Goal: Communication & Community: Participate in discussion

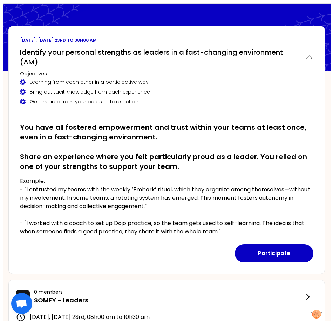
scroll to position [70, 0]
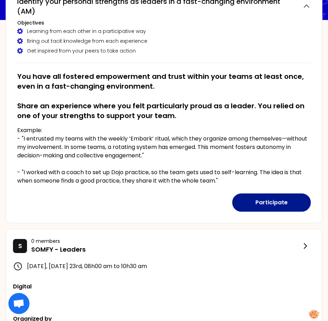
click at [256, 200] on button "Participate" at bounding box center [271, 202] width 78 height 18
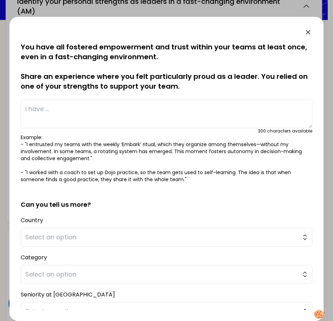
click at [48, 112] on textarea at bounding box center [166, 114] width 291 height 29
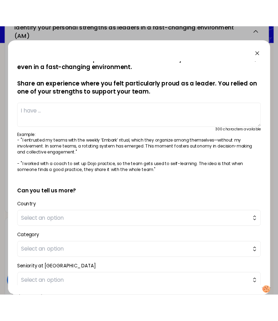
scroll to position [0, 0]
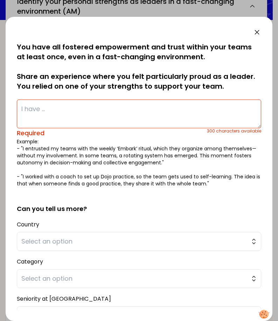
click at [34, 108] on textarea at bounding box center [139, 114] width 245 height 29
click at [53, 107] on textarea at bounding box center [139, 114] width 245 height 29
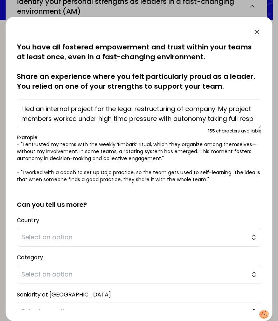
scroll to position [5, 0]
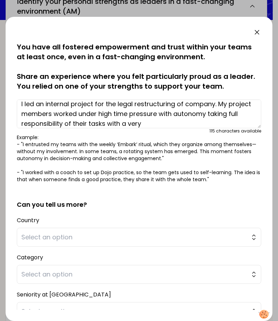
click at [77, 114] on textarea "I led an internal project for the legal restructuring of company. My project me…" at bounding box center [139, 114] width 245 height 29
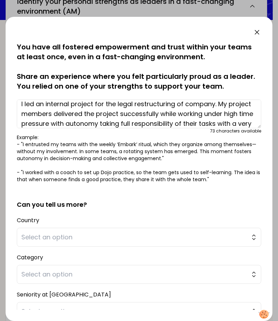
scroll to position [20, 0]
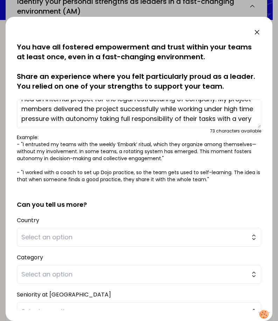
drag, startPoint x: 104, startPoint y: 124, endPoint x: 151, endPoint y: 109, distance: 49.6
click at [151, 109] on textarea "I led an internal project for the legal restructuring of company. My project me…" at bounding box center [139, 114] width 245 height 29
click at [58, 120] on textarea "I led an internal project for the legal restructuring of company. My project me…" at bounding box center [139, 114] width 245 height 29
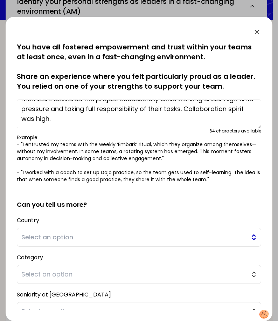
click at [53, 242] on button "Select an option" at bounding box center [139, 237] width 245 height 19
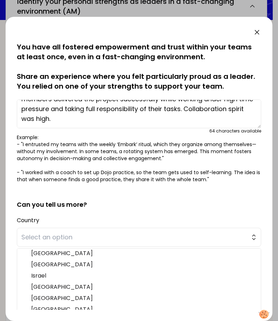
scroll to position [39, 0]
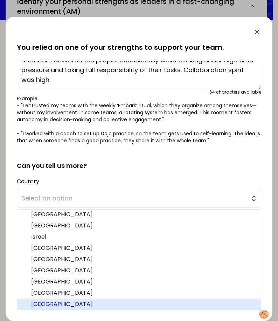
click at [38, 299] on li "[GEOGRAPHIC_DATA]" at bounding box center [139, 304] width 244 height 11
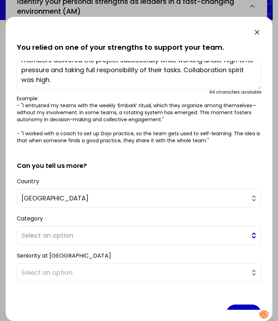
click at [59, 236] on span "Select an option" at bounding box center [134, 236] width 226 height 10
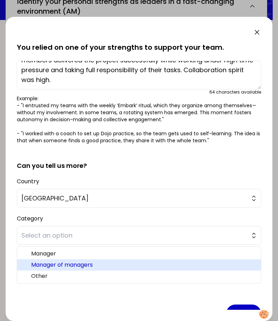
click at [71, 264] on span "Manager of managers" at bounding box center [143, 265] width 224 height 8
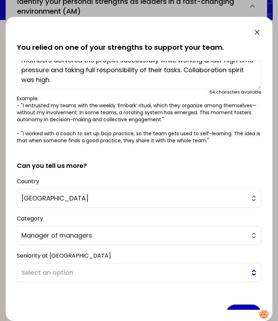
click at [65, 273] on span "Select an option" at bounding box center [134, 273] width 226 height 10
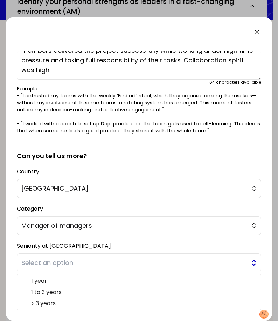
scroll to position [57, 0]
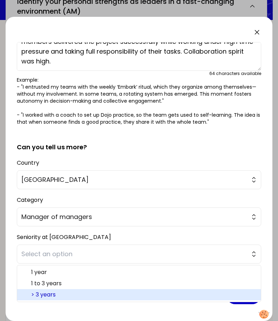
click at [49, 294] on span "> 3 years" at bounding box center [143, 294] width 224 height 8
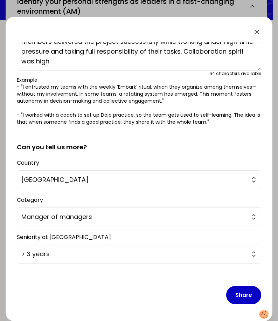
click at [67, 301] on div "Share" at bounding box center [139, 289] width 245 height 41
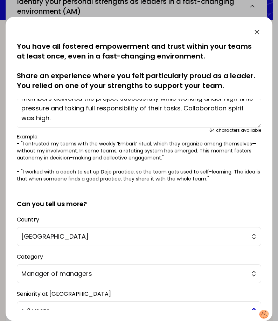
scroll to position [0, 0]
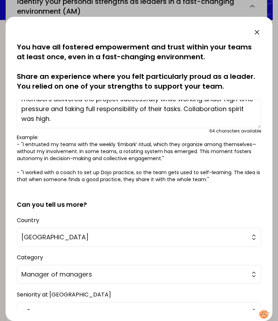
click at [84, 119] on textarea "I led an internal project for the legal restructuring of company. My project me…" at bounding box center [139, 114] width 245 height 29
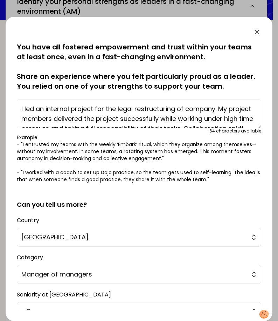
click at [183, 110] on textarea "I led an internal project for the legal restructuring of company. My project me…" at bounding box center [139, 114] width 245 height 29
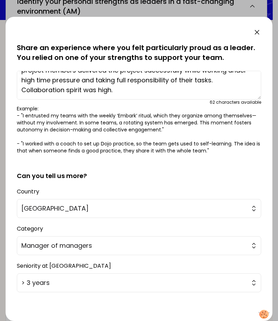
scroll to position [57, 0]
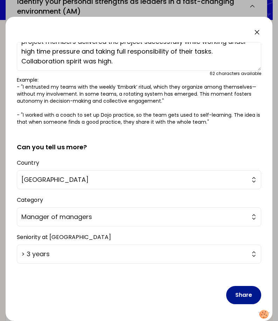
type textarea "I led an internal project for the legal restructuring of a company. My project …"
click at [238, 297] on button "Share" at bounding box center [243, 295] width 35 height 18
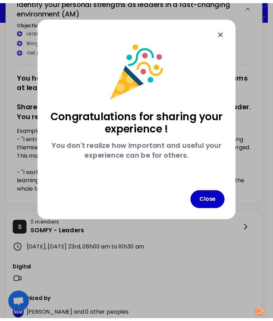
scroll to position [0, 0]
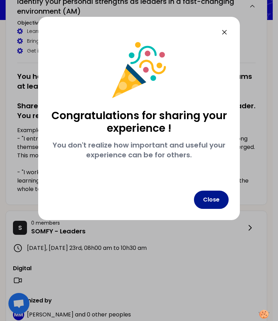
click at [215, 198] on button "Close" at bounding box center [211, 200] width 35 height 18
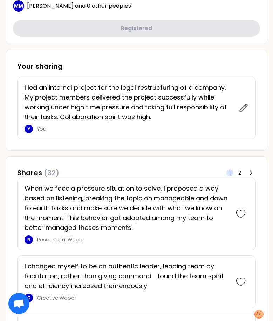
scroll to position [385, 0]
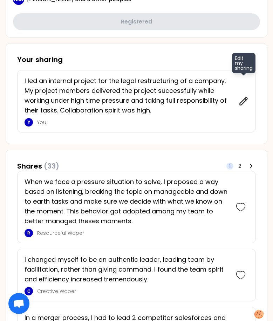
click at [247, 106] on icon at bounding box center [244, 101] width 10 height 10
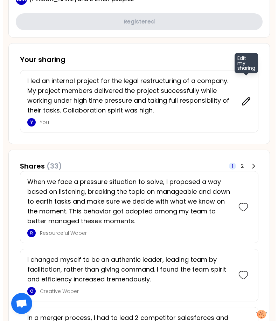
scroll to position [377, 0]
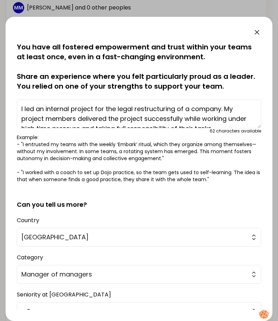
click at [129, 113] on textarea "I led an internal project for the legal restructuring of a company. My project …" at bounding box center [139, 114] width 245 height 29
click at [226, 109] on textarea "I led an internal project for the legal restructuring of a company. My project …" at bounding box center [139, 114] width 245 height 29
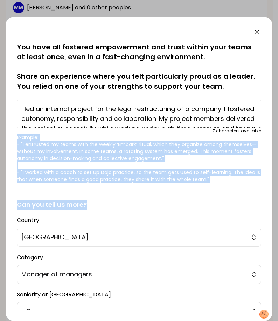
drag, startPoint x: 255, startPoint y: 128, endPoint x: 252, endPoint y: 192, distance: 63.5
click at [252, 192] on form "saving... You have all fostered empowerment and trust within your teams at leas…" at bounding box center [139, 204] width 245 height 325
drag, startPoint x: 252, startPoint y: 192, endPoint x: 254, endPoint y: 125, distance: 66.3
click at [254, 125] on textarea "I led an internal project for the legal restructuring of a company. I fostered …" at bounding box center [139, 114] width 245 height 29
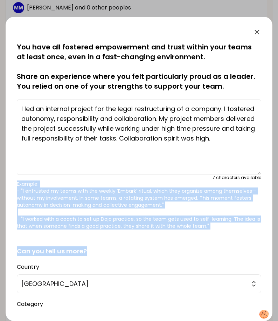
drag, startPoint x: 254, startPoint y: 125, endPoint x: 259, endPoint y: 179, distance: 54.2
click at [259, 179] on div "saved You have all fostered empowerment and trust within your teams at least on…" at bounding box center [139, 176] width 245 height 268
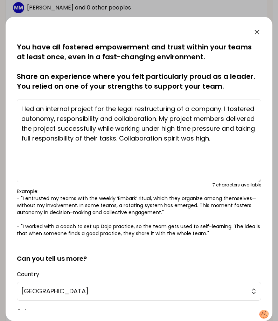
drag, startPoint x: 53, startPoint y: 128, endPoint x: 21, endPoint y: 128, distance: 31.9
click at [21, 128] on textarea "I led an internal project for the legal restructuring of a company. I fostered …" at bounding box center [139, 141] width 245 height 83
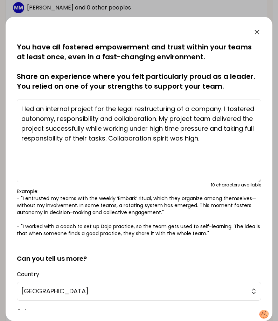
drag, startPoint x: 247, startPoint y: 140, endPoint x: 19, endPoint y: 141, distance: 228.4
click at [19, 141] on textarea "I led an internal project for the legal restructuring of a company. I fostered …" at bounding box center [139, 141] width 245 height 83
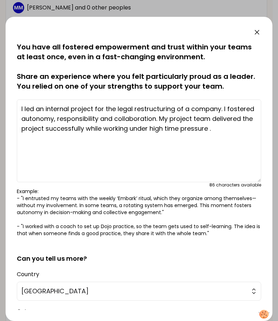
click at [143, 121] on textarea "I led an internal project for the legal restructuring of a company. I fostered …" at bounding box center [139, 141] width 245 height 83
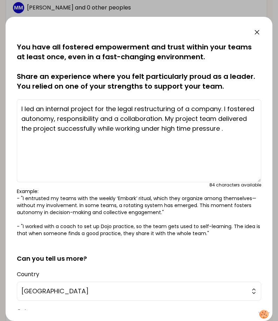
click at [190, 121] on textarea "I led an internal project for the legal restructuring of a company. I fostered …" at bounding box center [139, 141] width 245 height 83
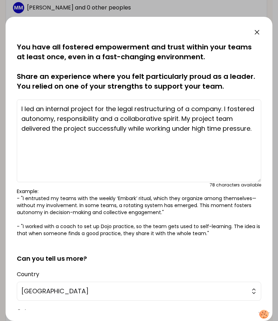
type textarea "I led an internal project for the legal restructuring of a company. I fostered …"
click at [112, 246] on h2 "Can you tell us more?" at bounding box center [139, 252] width 245 height 21
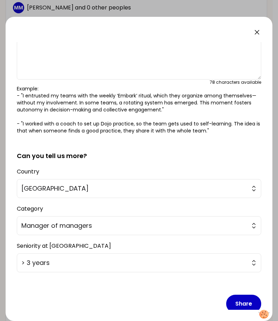
scroll to position [111, 0]
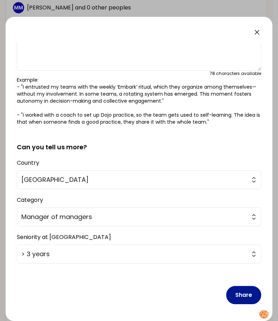
click at [229, 295] on button "Share" at bounding box center [243, 295] width 35 height 18
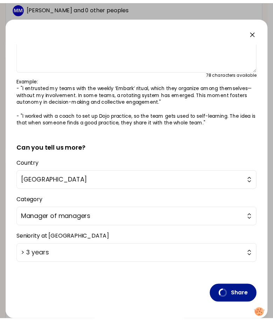
scroll to position [0, 0]
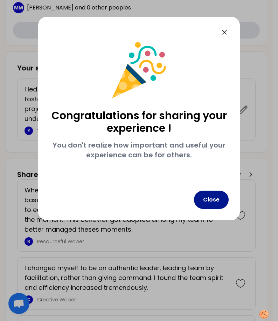
click at [218, 197] on button "Close" at bounding box center [211, 200] width 35 height 18
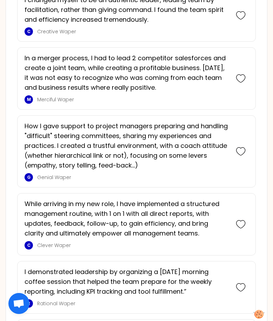
scroll to position [657, 0]
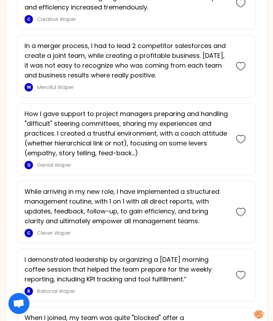
click at [109, 152] on p "How I gave support to project managers preparing and handling "difficult" steer…" at bounding box center [127, 133] width 204 height 49
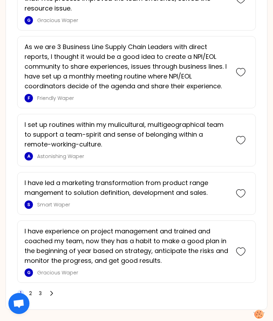
scroll to position [1686, 0]
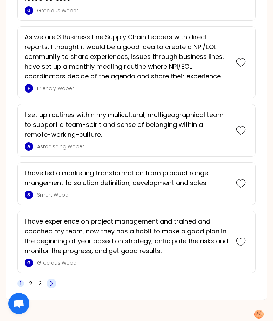
click at [50, 279] on span at bounding box center [52, 284] width 10 height 10
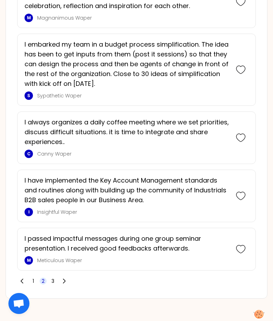
scroll to position [1589, 0]
click at [68, 282] on span at bounding box center [64, 281] width 10 height 10
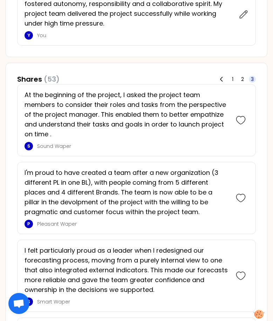
scroll to position [437, 0]
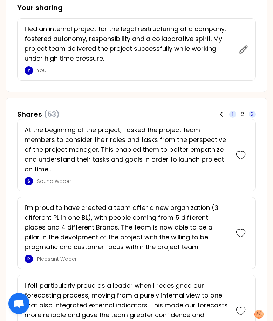
click at [231, 118] on span "1" at bounding box center [232, 114] width 7 height 7
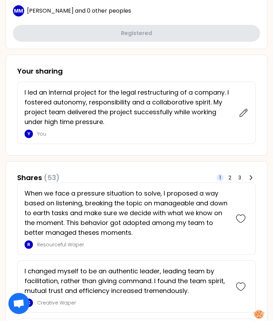
scroll to position [367, 0]
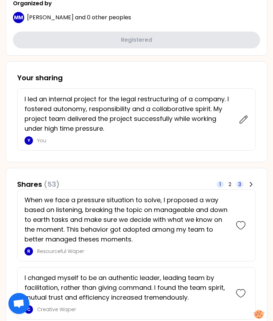
click at [240, 188] on span "3" at bounding box center [239, 184] width 3 height 7
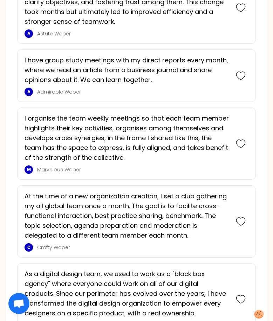
scroll to position [1081, 0]
